Goal: Task Accomplishment & Management: Use online tool/utility

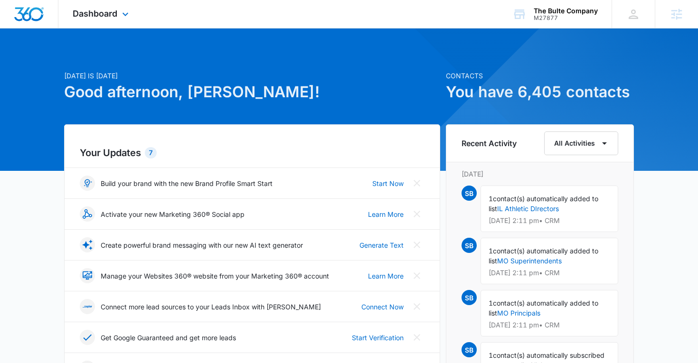
click at [100, 19] on div "Dashboard Apps Reputation Websites Forms CRM Email Social Content Ads Intellige…" at bounding box center [101, 14] width 87 height 28
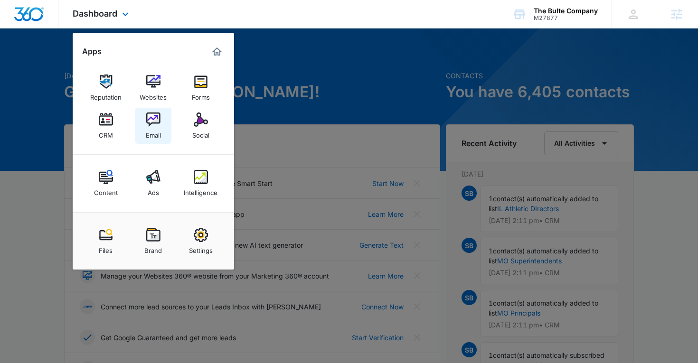
click at [147, 130] on div "Email" at bounding box center [153, 133] width 15 height 12
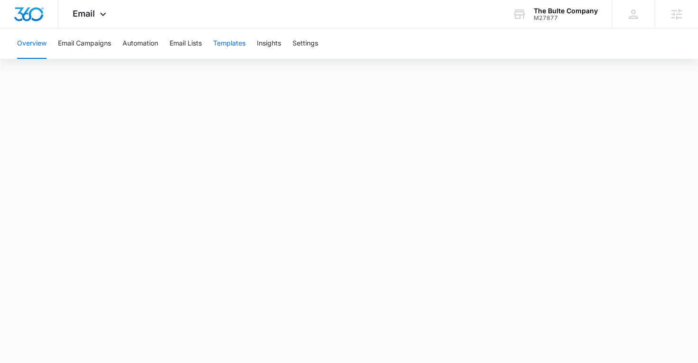
click at [227, 48] on button "Templates" at bounding box center [229, 43] width 32 height 30
click at [96, 20] on div "Email Apps Reputation Websites Forms CRM Email Social Content Ads Intelligence …" at bounding box center [90, 14] width 65 height 28
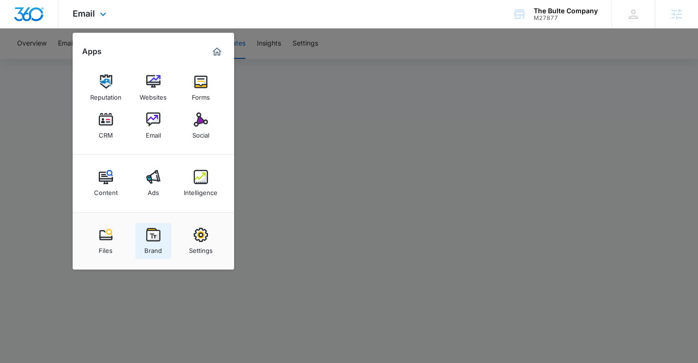
click at [149, 236] on img at bounding box center [153, 235] width 14 height 14
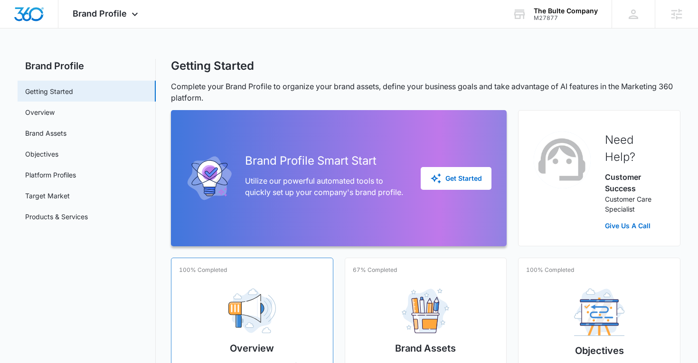
click at [239, 303] on img at bounding box center [251, 311] width 47 height 45
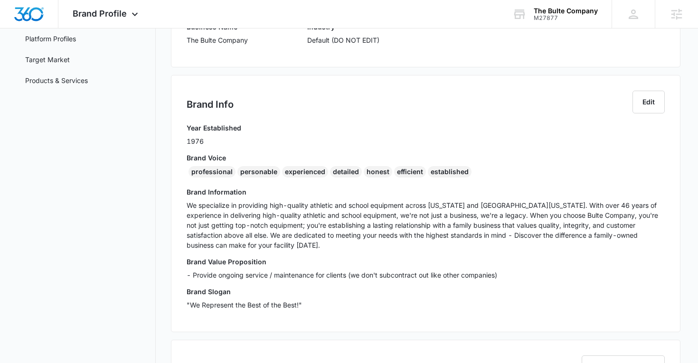
scroll to position [138, 0]
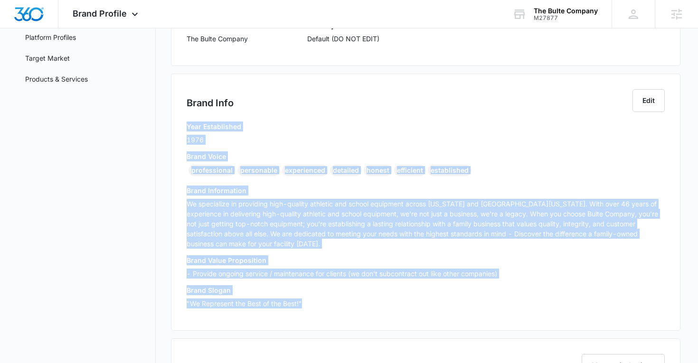
drag, startPoint x: 187, startPoint y: 126, endPoint x: 350, endPoint y: 309, distance: 244.7
click at [350, 309] on div "Year Established 1976 Brand Voice professional personable experienced detailed …" at bounding box center [426, 218] width 478 height 194
copy div "Year Established 1976 Brand Voice professional personable experienced detailed …"
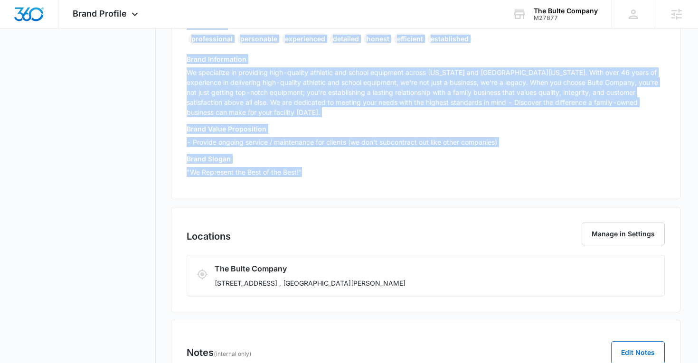
scroll to position [280, 0]
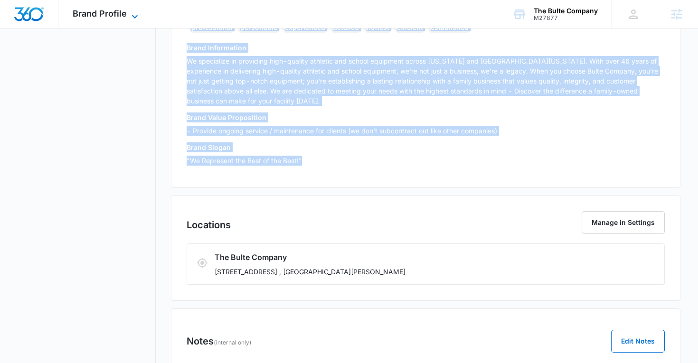
click at [117, 12] on span "Brand Profile" at bounding box center [100, 14] width 54 height 10
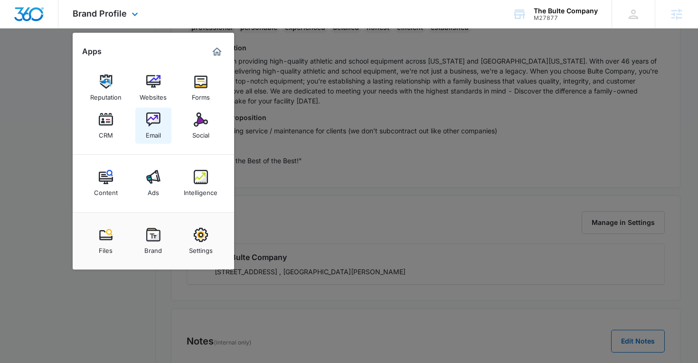
click at [136, 121] on link "Email" at bounding box center [153, 126] width 36 height 36
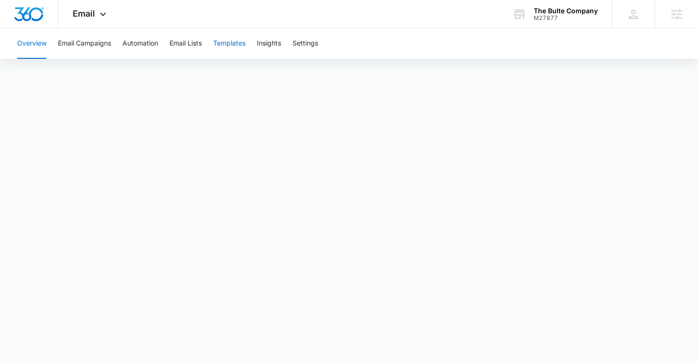
click at [231, 38] on button "Templates" at bounding box center [229, 43] width 32 height 30
